Goal: Task Accomplishment & Management: Manage account settings

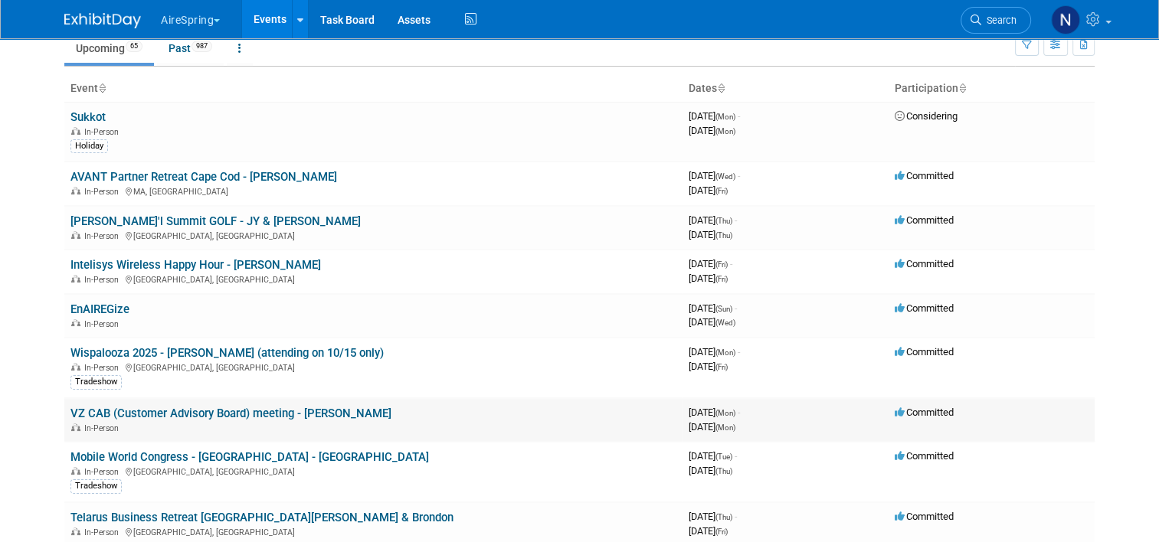
scroll to position [153, 0]
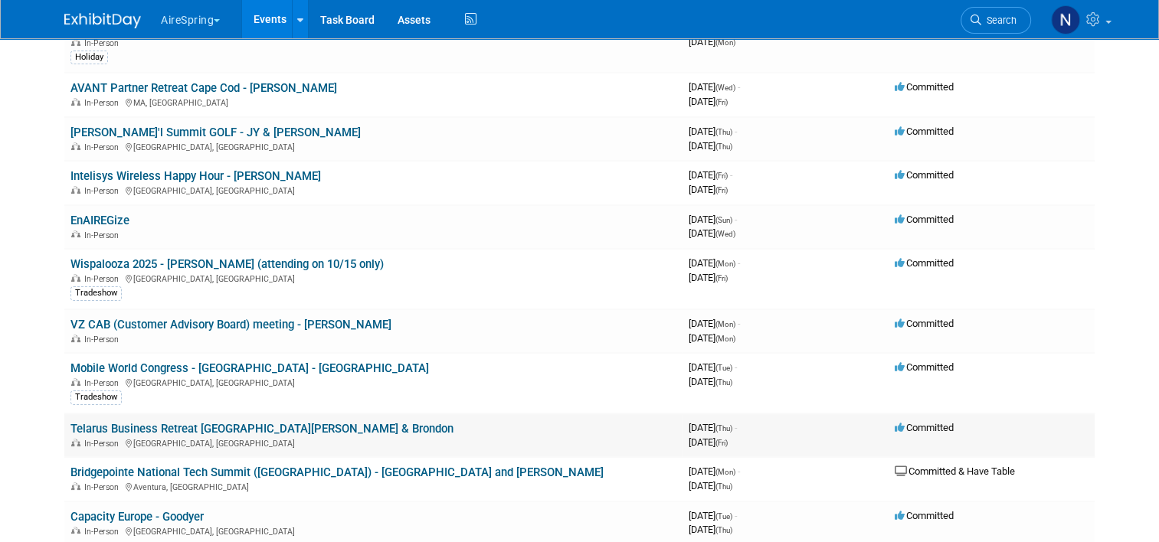
click at [181, 428] on link "Telarus Business Retreat [GEOGRAPHIC_DATA][PERSON_NAME] & Brondon" at bounding box center [261, 429] width 383 height 14
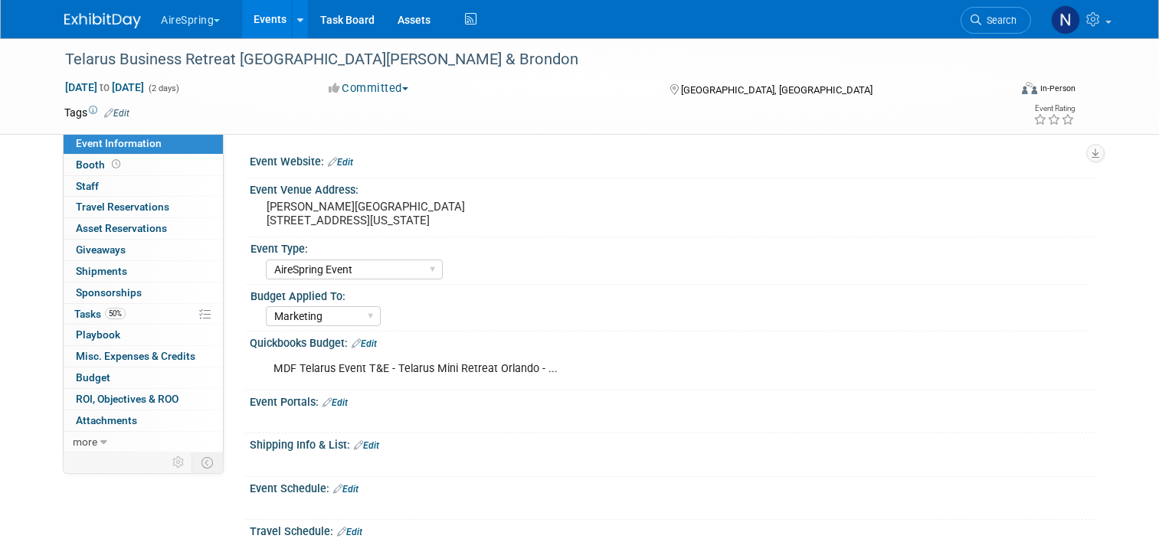
select select "AireSpring Event"
select select "Marketing"
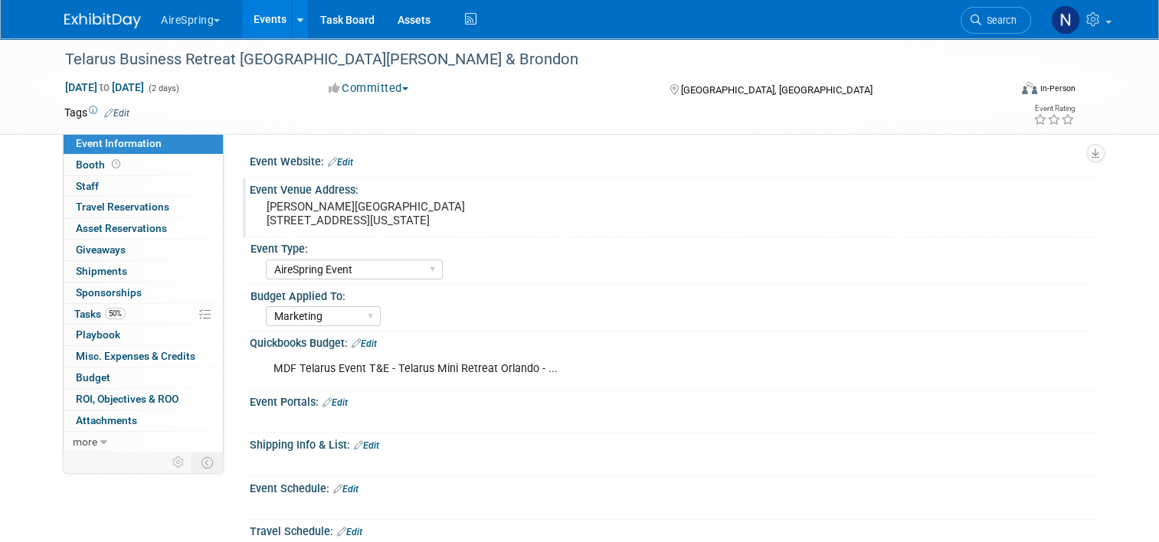
click at [443, 234] on div "Event Venue Address: Rosen Centre 9840 International Drive Orlando, Florida 328…" at bounding box center [669, 207] width 852 height 59
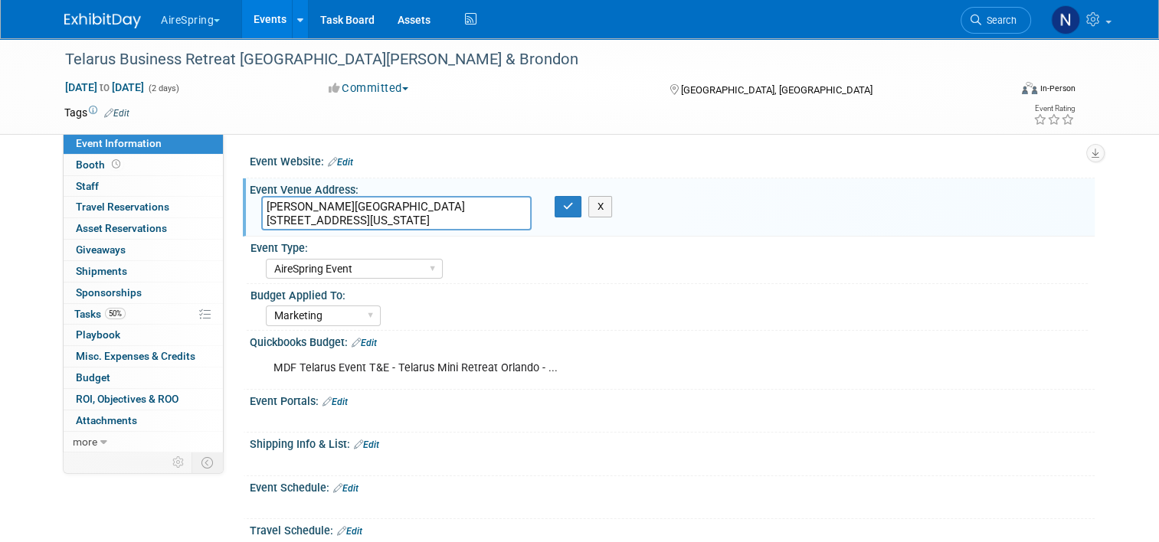
drag, startPoint x: 519, startPoint y: 221, endPoint x: 254, endPoint y: 193, distance: 266.4
click at [254, 193] on div "Event Venue Address: Rosen Centre 9840 International Drive Orlando, Florida 328…" at bounding box center [669, 207] width 852 height 59
